Goal: Information Seeking & Learning: Learn about a topic

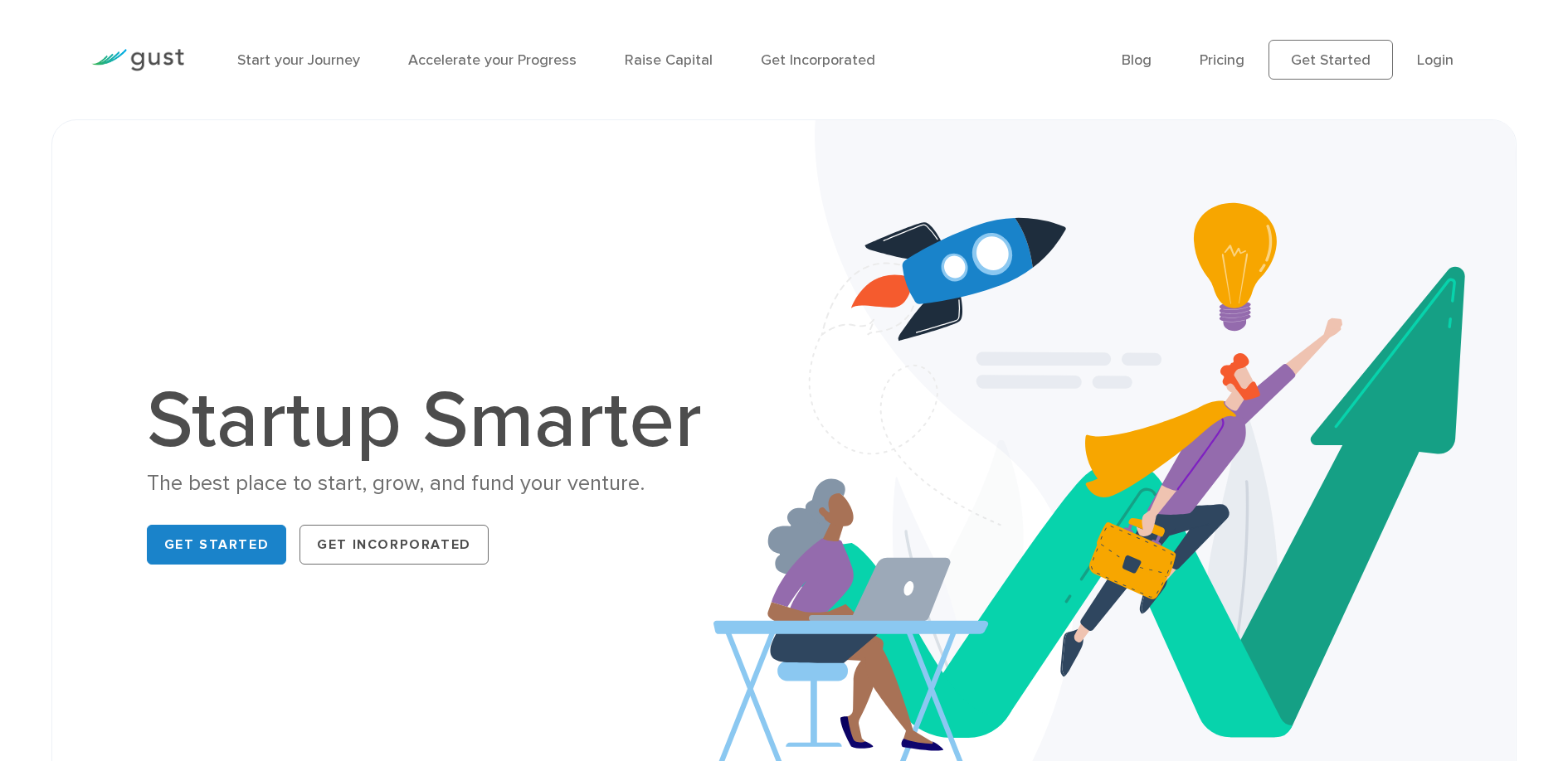
click at [166, 53] on img at bounding box center [137, 60] width 93 height 22
click at [267, 61] on link "Start your Journey" at bounding box center [299, 61] width 123 height 18
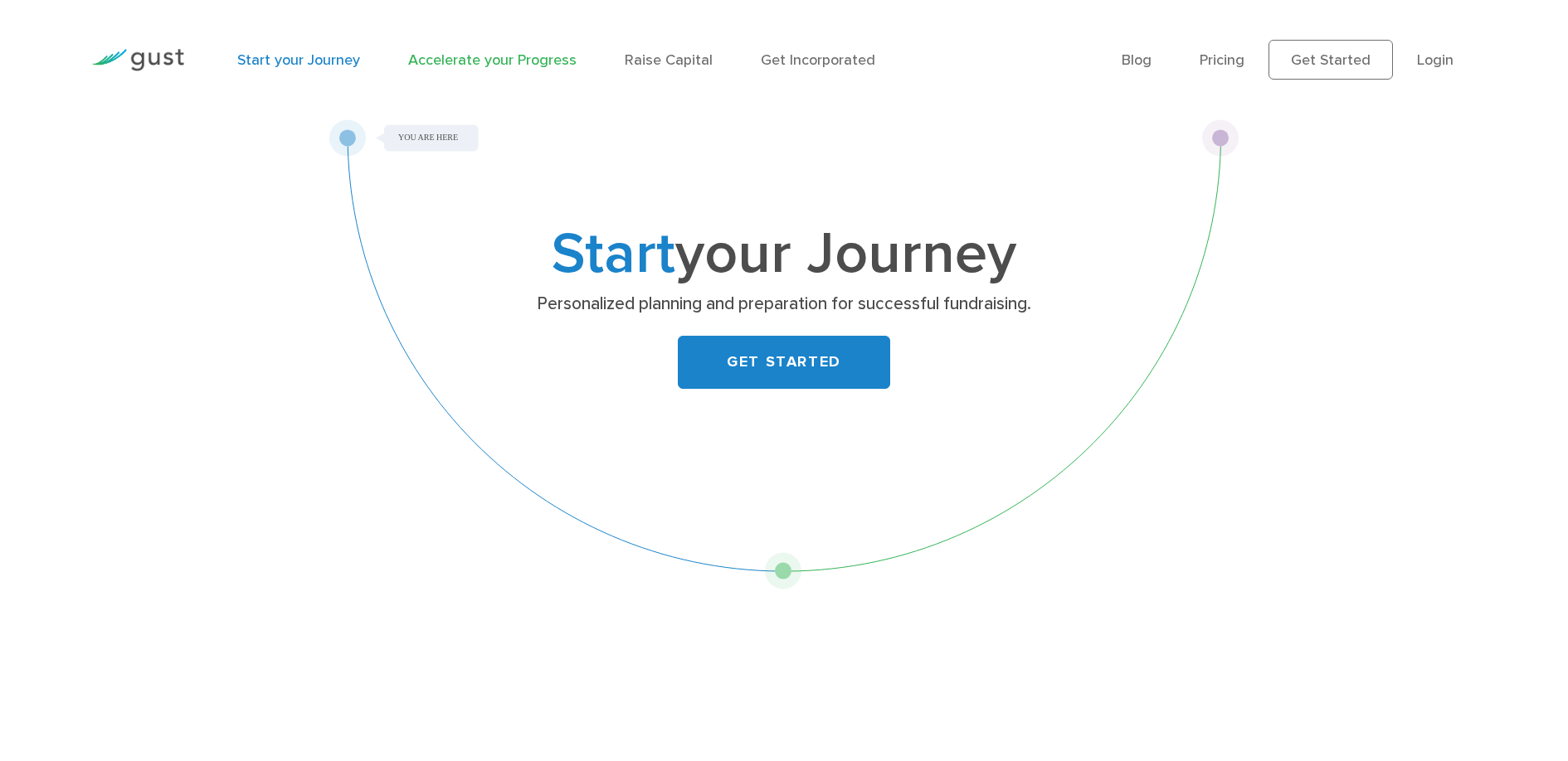
click at [453, 58] on link "Accelerate your Progress" at bounding box center [492, 61] width 169 height 18
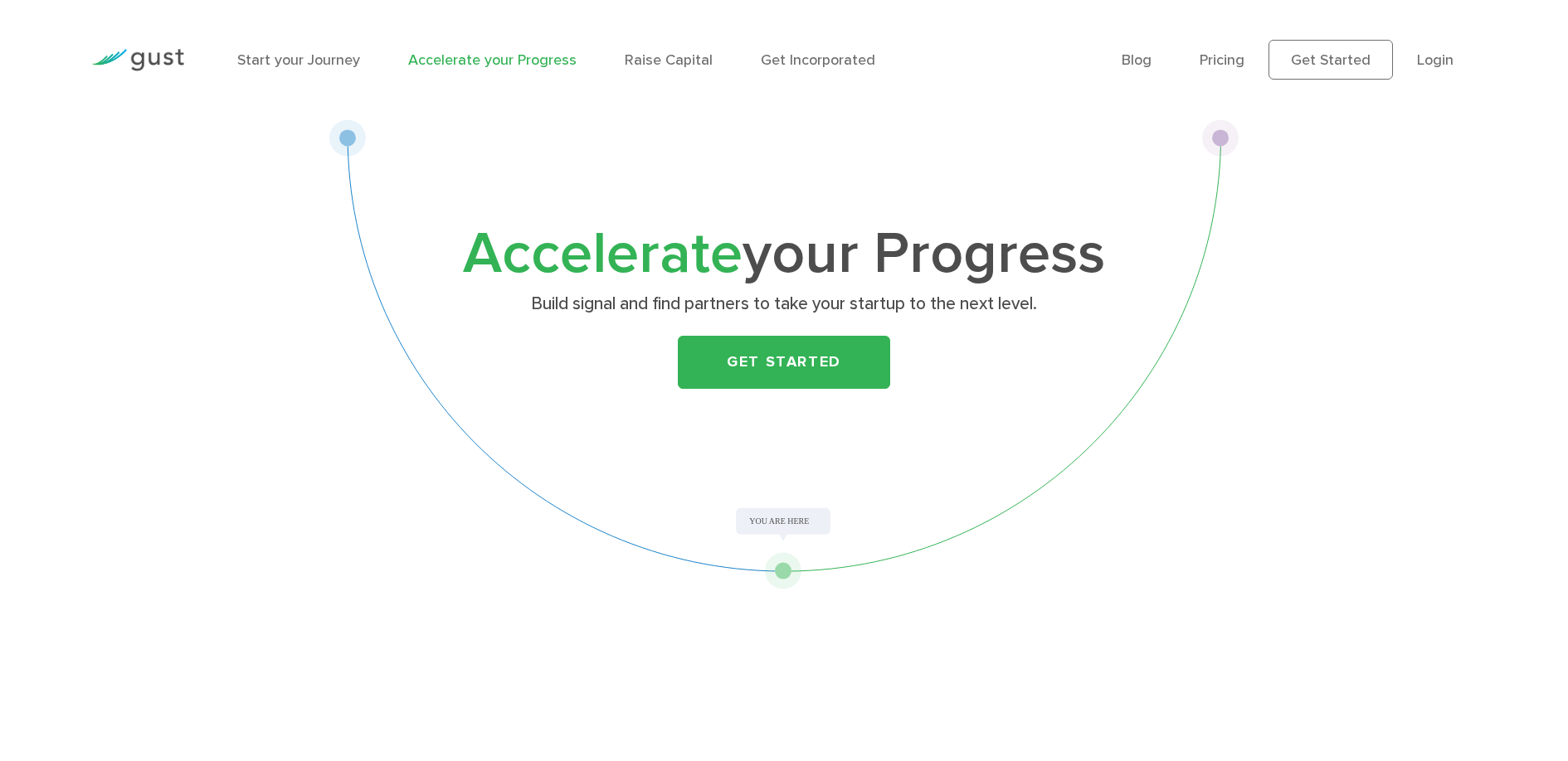
drag, startPoint x: 785, startPoint y: 567, endPoint x: 901, endPoint y: 566, distance: 116.0
click at [901, 566] on div "Accelerate your Progress Build signal and find partners to take your startup to…" at bounding box center [784, 354] width 911 height 470
click at [145, 53] on img at bounding box center [137, 60] width 93 height 22
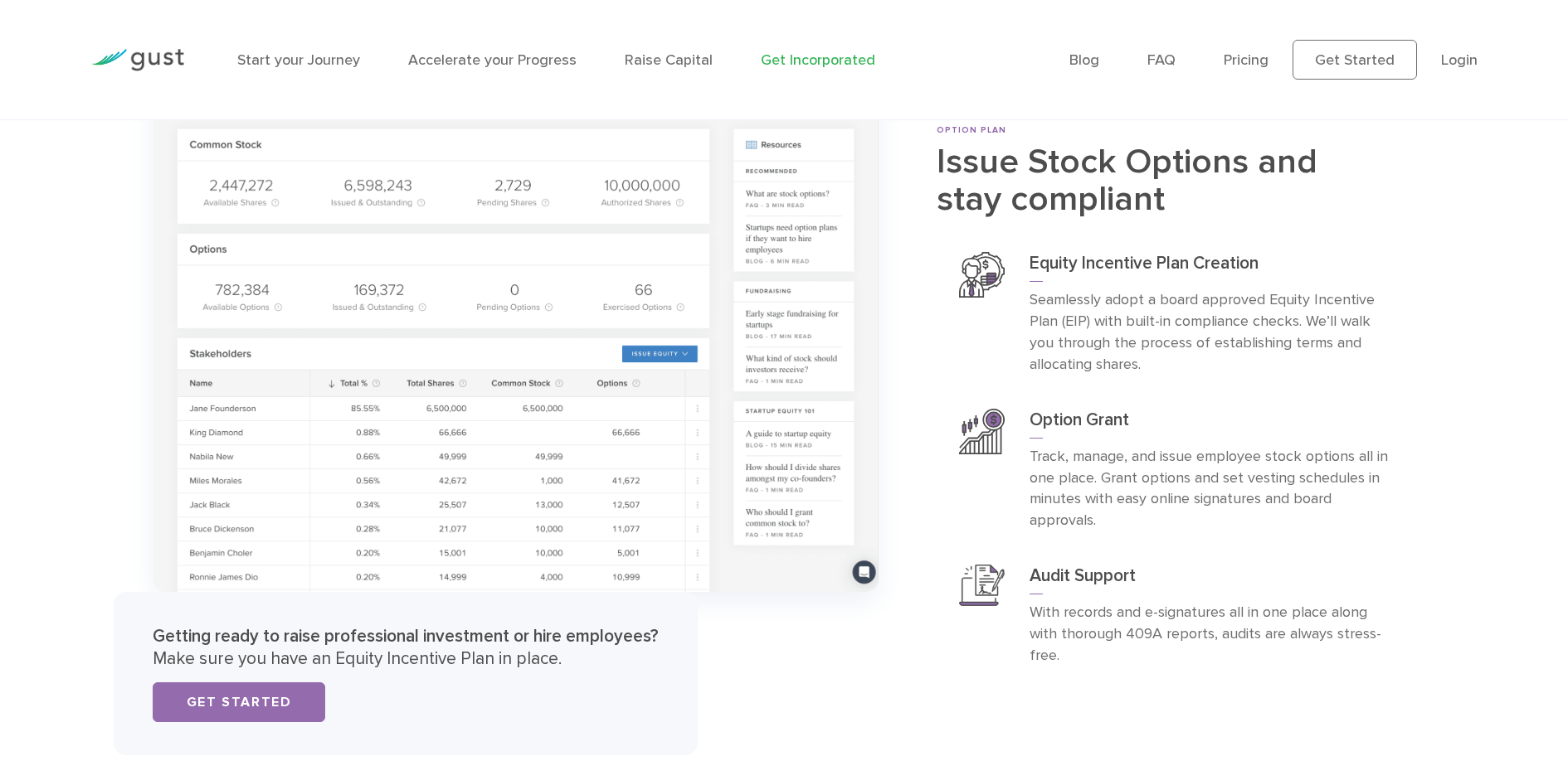
scroll to position [6171, 0]
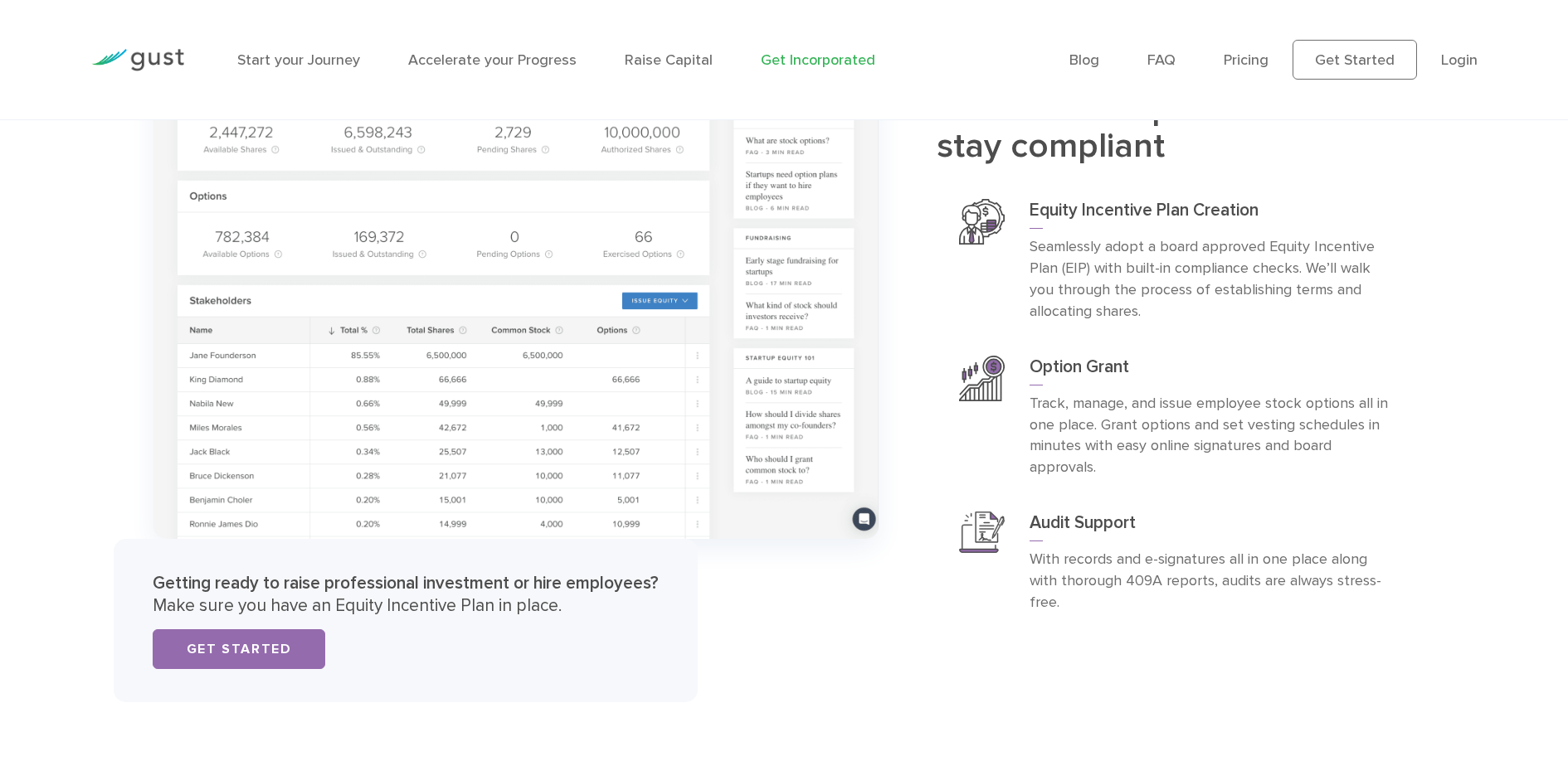
click at [742, 488] on div "Getting ready to raise professional investment or hire employees? Make sure you…" at bounding box center [516, 350] width 750 height 704
